Goal: Navigation & Orientation: Find specific page/section

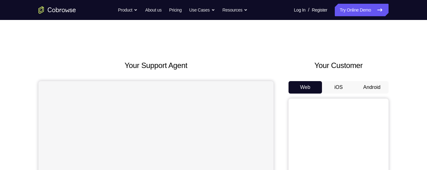
click at [379, 85] on button "Android" at bounding box center [371, 87] width 33 height 12
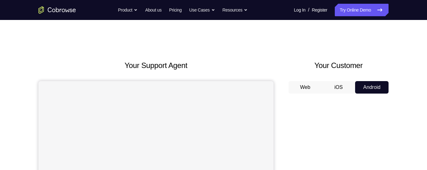
click at [342, 85] on button "iOS" at bounding box center [338, 87] width 33 height 12
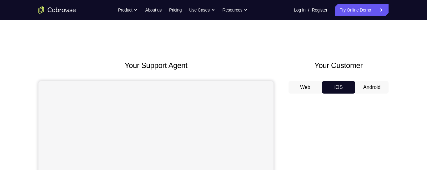
click at [316, 88] on button "Web" at bounding box center [304, 87] width 33 height 12
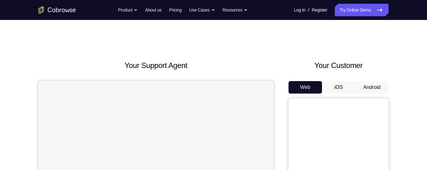
click at [373, 86] on button "Android" at bounding box center [371, 87] width 33 height 12
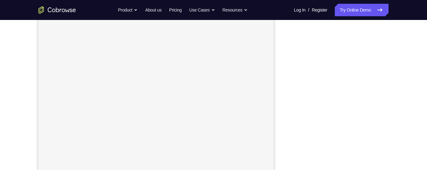
scroll to position [107, 0]
click at [425, 119] on div "Your Support Agent Your Customer Web iOS Android Next Steps We’d be happy to gi…" at bounding box center [213, 119] width 427 height 412
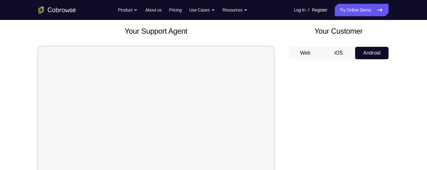
scroll to position [34, 0]
click at [340, 58] on button "iOS" at bounding box center [338, 53] width 33 height 12
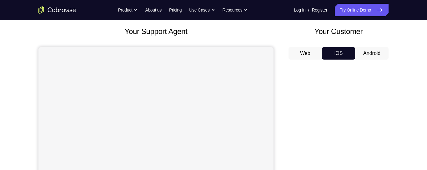
click at [306, 57] on button "Web" at bounding box center [304, 53] width 33 height 12
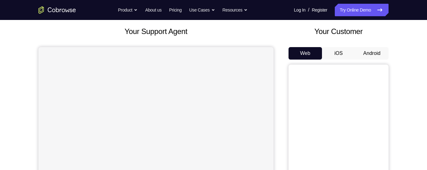
click at [327, 56] on button "iOS" at bounding box center [338, 53] width 33 height 12
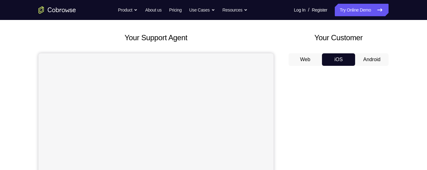
scroll to position [27, 0]
click at [370, 61] on button "Android" at bounding box center [371, 60] width 33 height 12
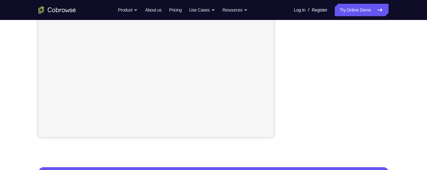
scroll to position [158, 0]
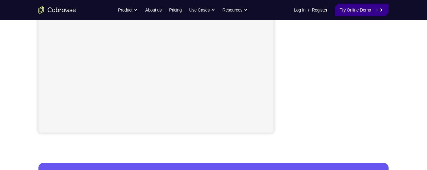
click at [365, 7] on link "Try Online Demo" at bounding box center [362, 10] width 54 height 12
